Goal: Task Accomplishment & Management: Manage account settings

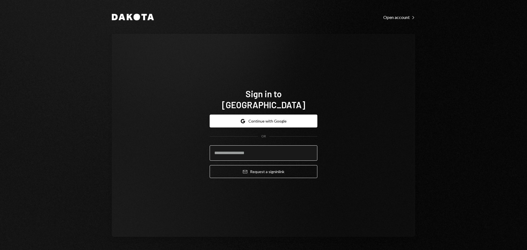
click at [230, 152] on input "email" at bounding box center [264, 152] width 108 height 15
type input "**********"
click at [210, 165] on button "Email Request a sign in link" at bounding box center [264, 171] width 108 height 13
